Goal: Check status: Check status

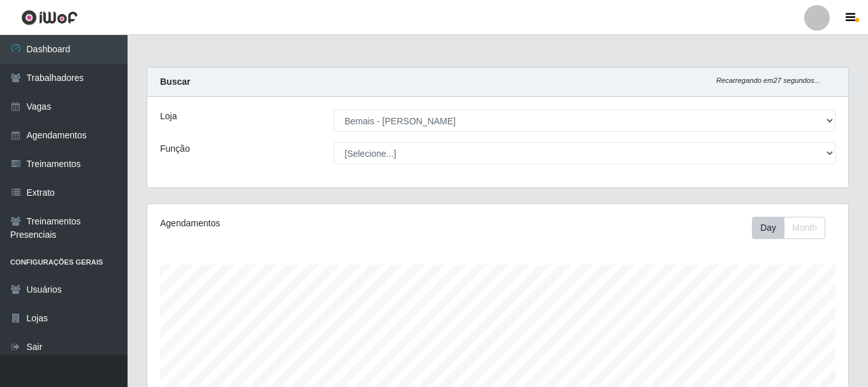
select select "230"
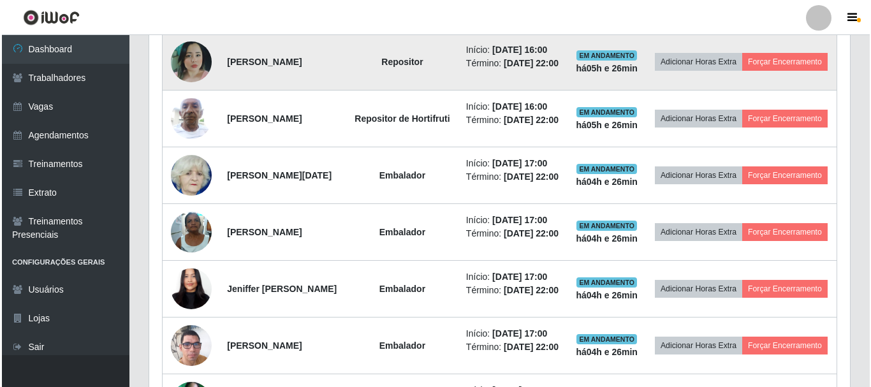
scroll to position [265, 701]
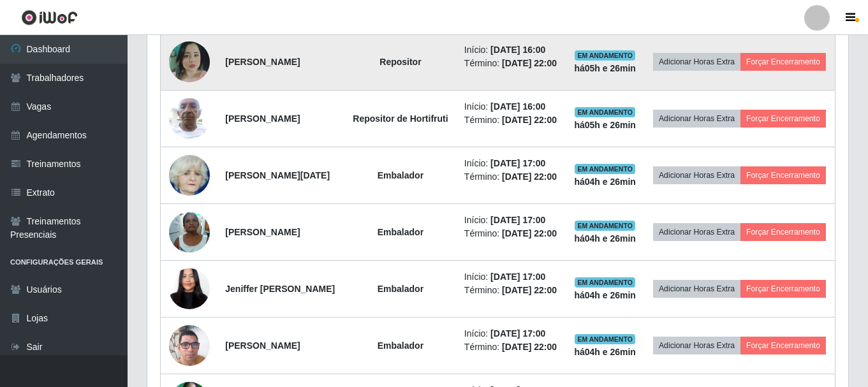
click at [189, 81] on img at bounding box center [189, 61] width 41 height 41
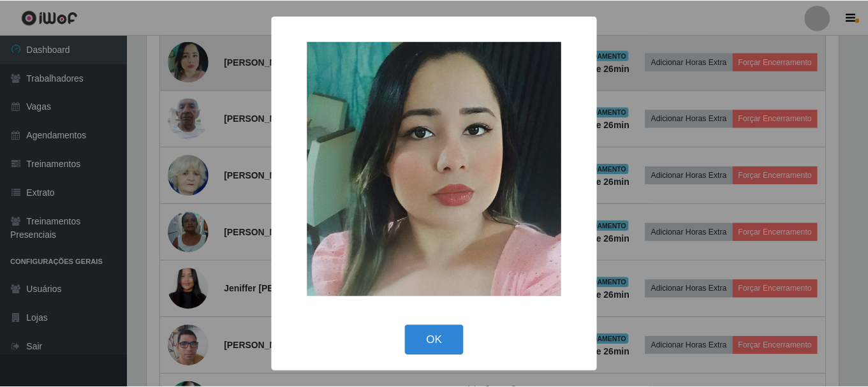
scroll to position [265, 695]
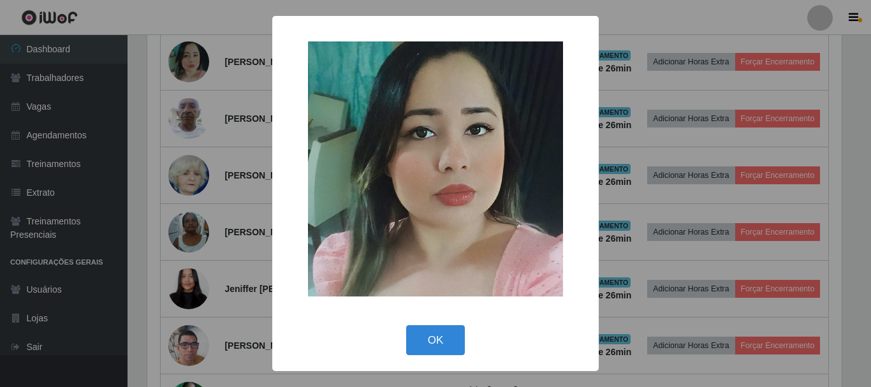
click at [193, 105] on div "× OK Cancel" at bounding box center [435, 193] width 871 height 387
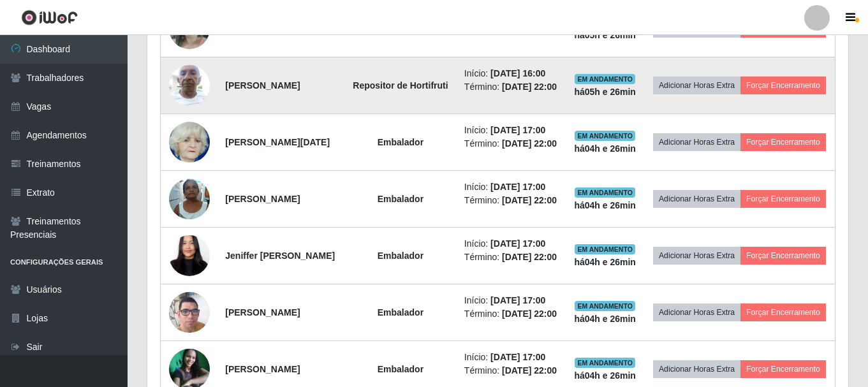
scroll to position [710, 0]
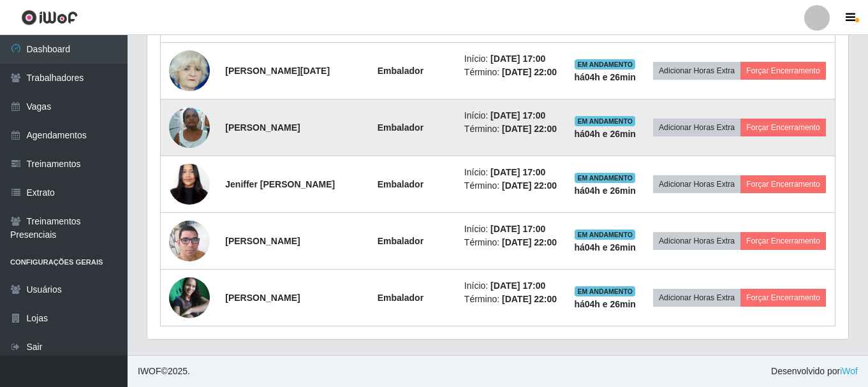
click at [191, 143] on img at bounding box center [189, 127] width 41 height 54
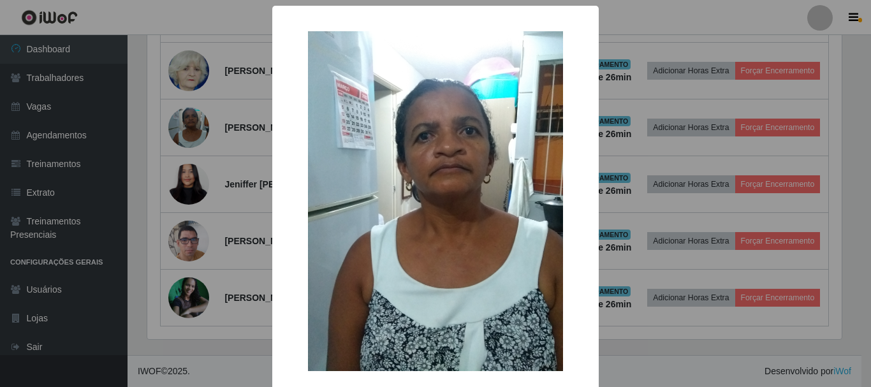
click at [192, 178] on div "× OK Cancel" at bounding box center [435, 193] width 871 height 387
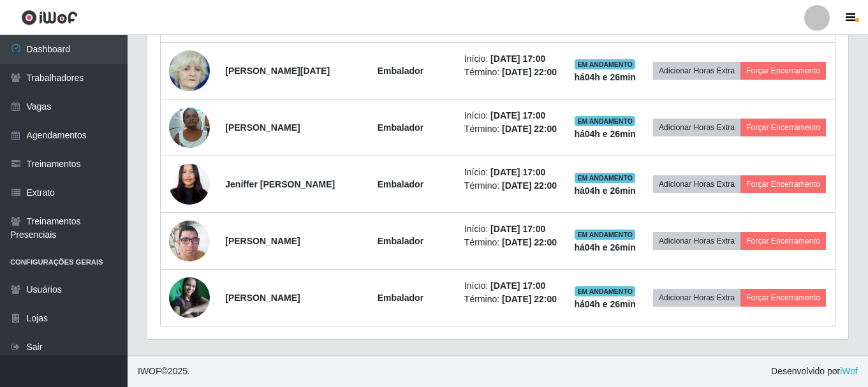
scroll to position [265, 701]
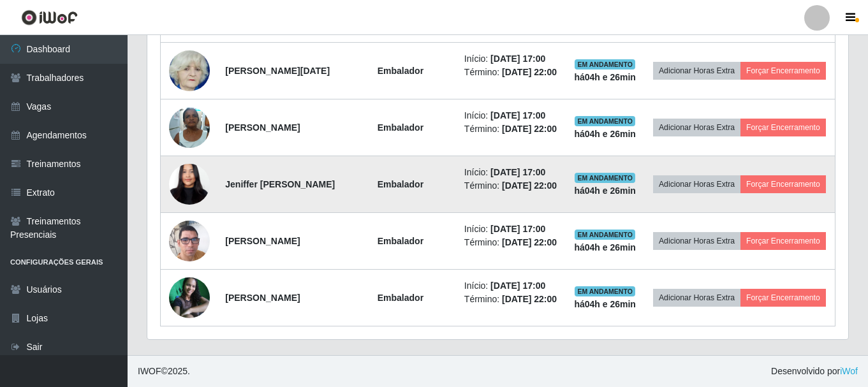
click at [182, 211] on img at bounding box center [189, 184] width 41 height 89
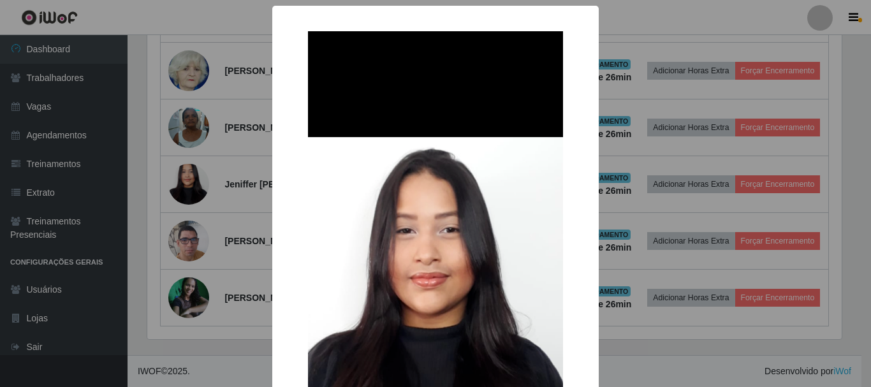
click at [180, 211] on div "× OK Cancel" at bounding box center [435, 193] width 871 height 387
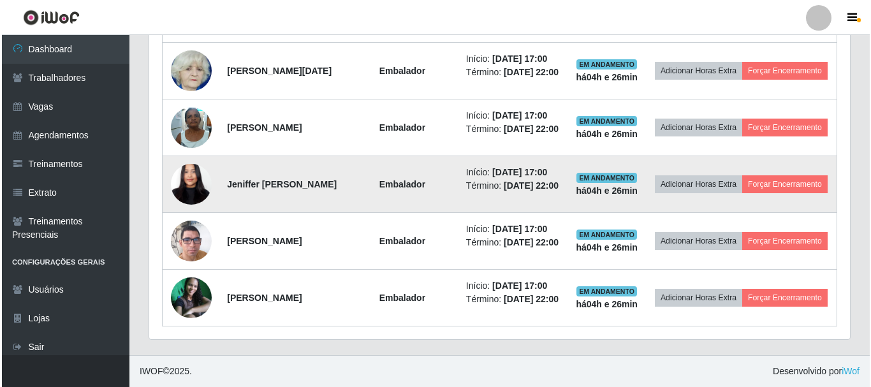
scroll to position [763, 0]
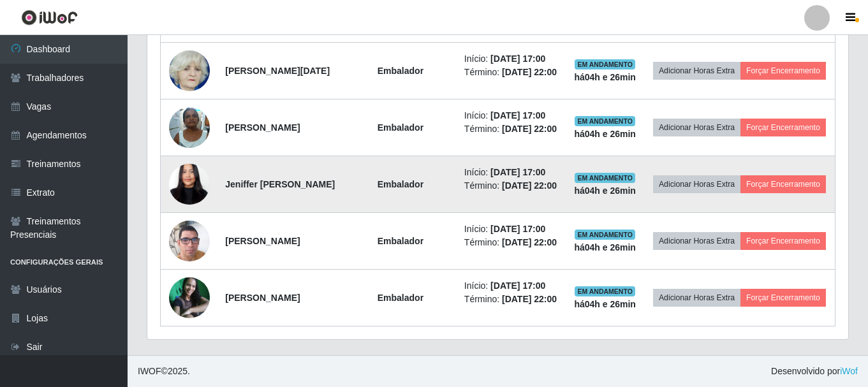
click at [184, 166] on img at bounding box center [189, 184] width 41 height 89
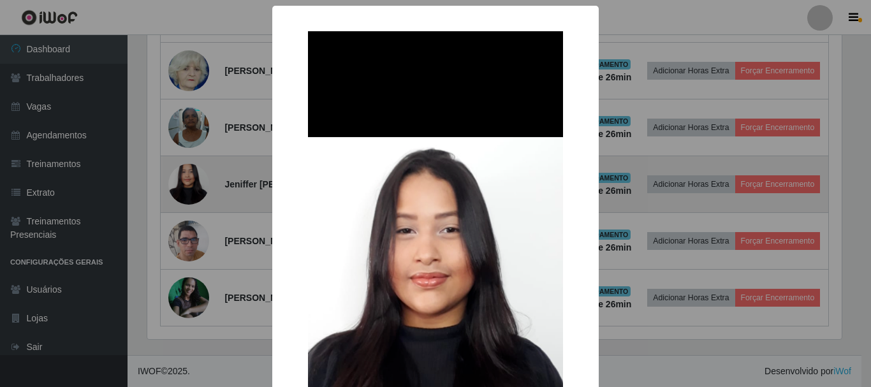
click at [184, 166] on div "× OK Cancel" at bounding box center [435, 193] width 871 height 387
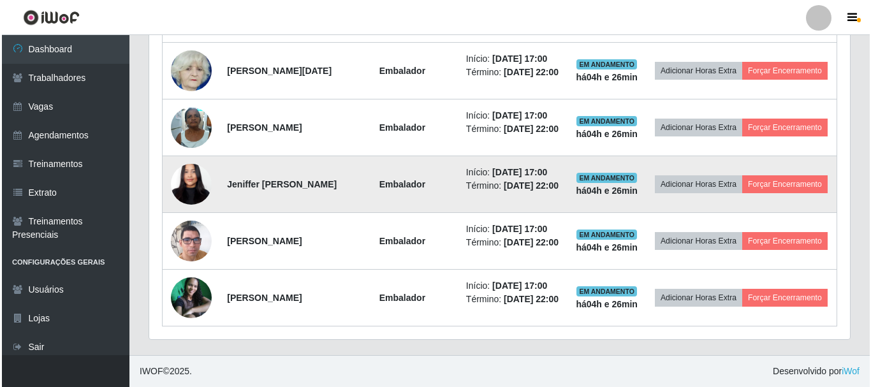
scroll to position [700, 0]
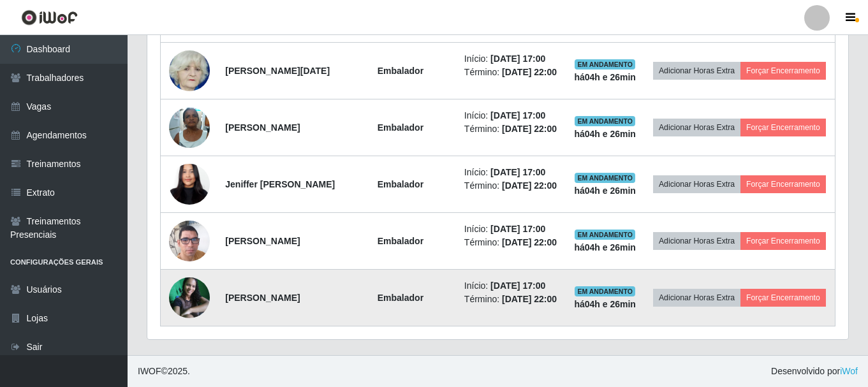
click at [184, 318] on img at bounding box center [189, 297] width 41 height 41
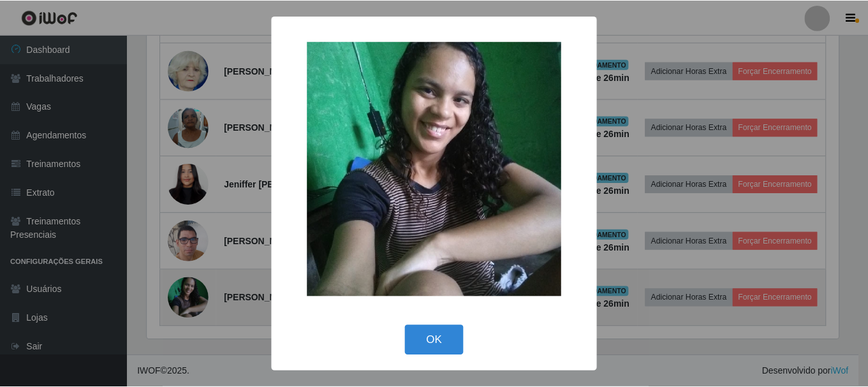
scroll to position [265, 695]
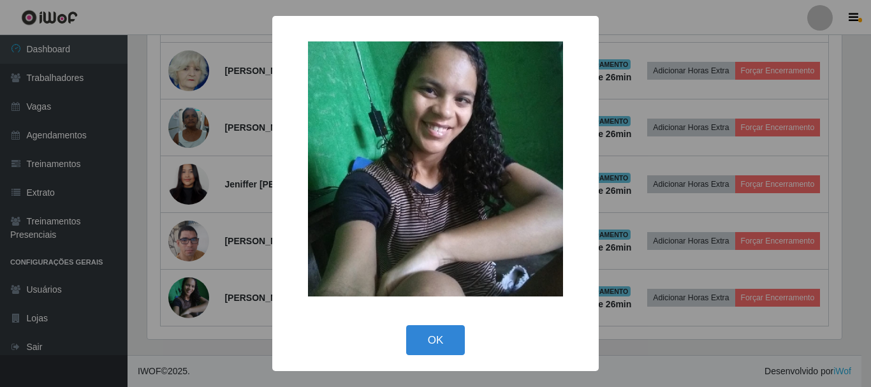
click at [195, 296] on div "× OK Cancel" at bounding box center [435, 193] width 871 height 387
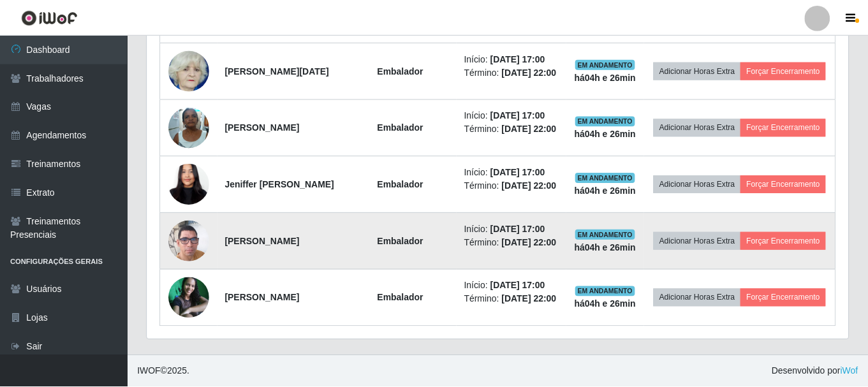
scroll to position [265, 701]
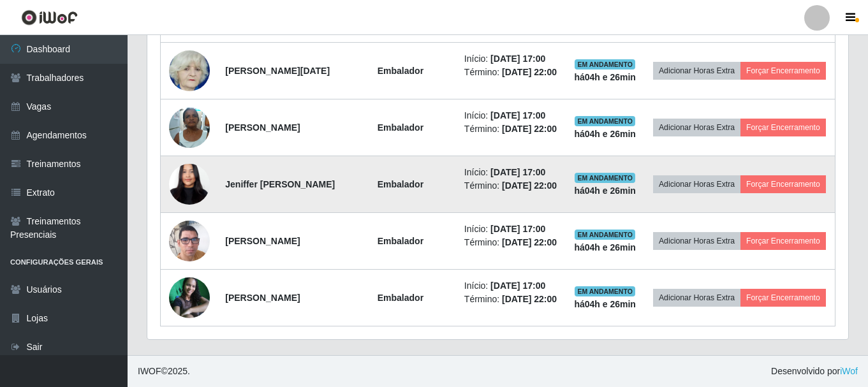
click at [186, 229] on img at bounding box center [189, 184] width 41 height 89
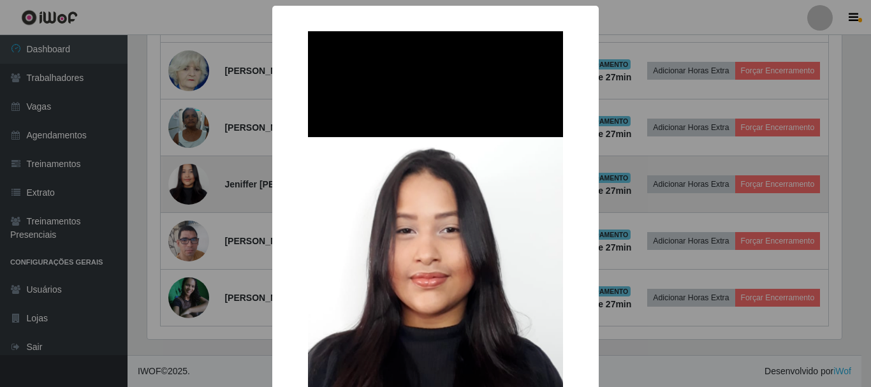
click at [186, 231] on div "× OK Cancel" at bounding box center [435, 193] width 871 height 387
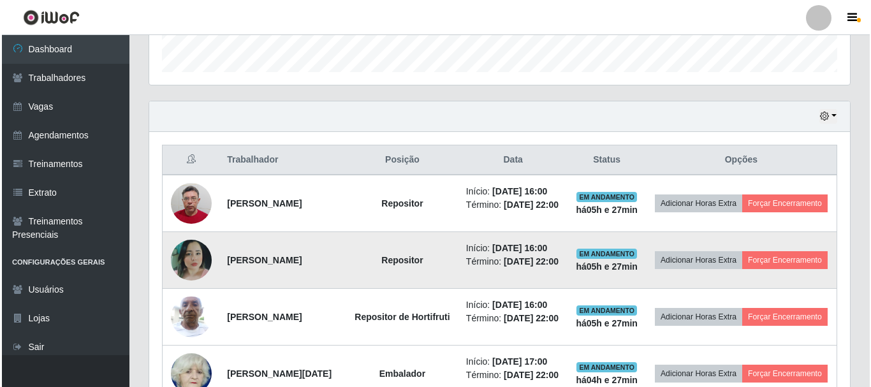
scroll to position [0, 0]
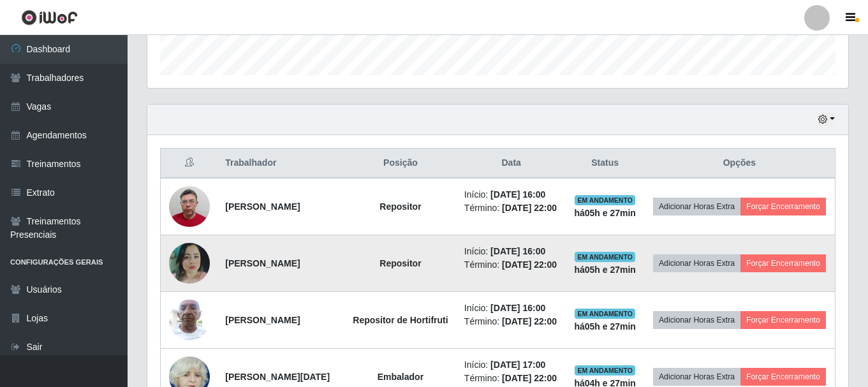
click at [187, 281] on img at bounding box center [189, 263] width 41 height 41
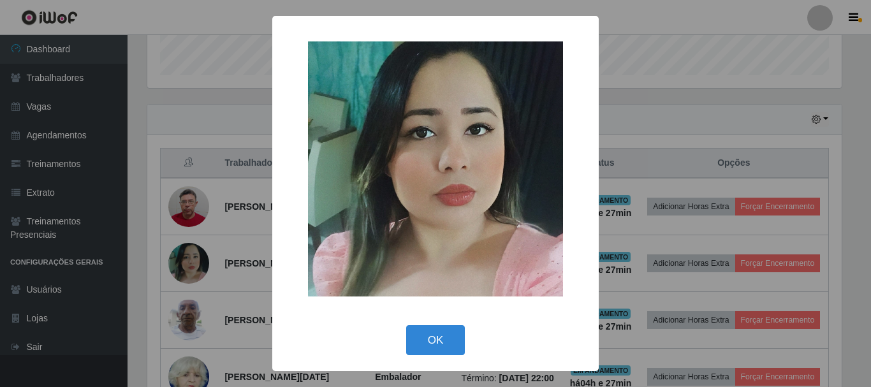
click at [209, 253] on div "× OK Cancel" at bounding box center [435, 193] width 871 height 387
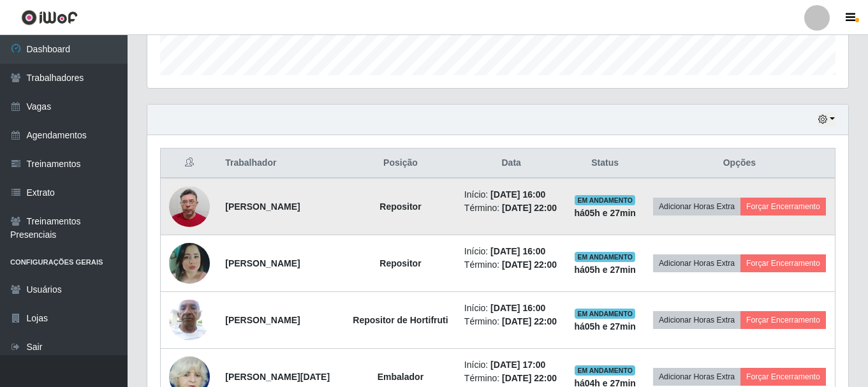
click at [202, 207] on img at bounding box center [189, 207] width 41 height 54
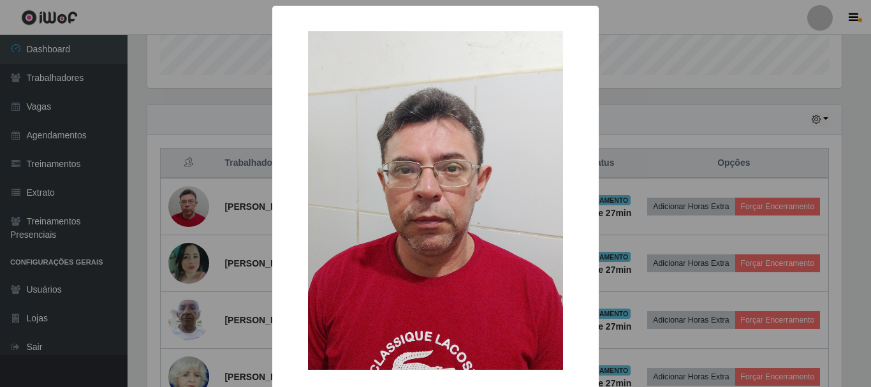
click at [200, 207] on div "× OK Cancel" at bounding box center [435, 193] width 871 height 387
